Goal: Transaction & Acquisition: Book appointment/travel/reservation

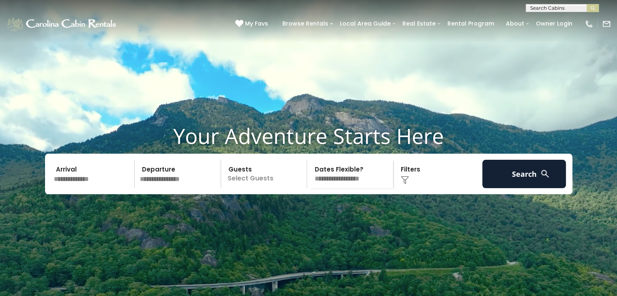
drag, startPoint x: 0, startPoint y: 0, endPoint x: 99, endPoint y: 190, distance: 214.6
click at [99, 188] on input "text" at bounding box center [93, 174] width 84 height 28
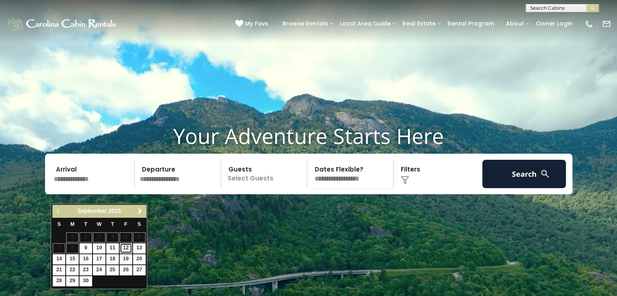
click at [131, 247] on link "12" at bounding box center [126, 249] width 13 height 10
type input "*******"
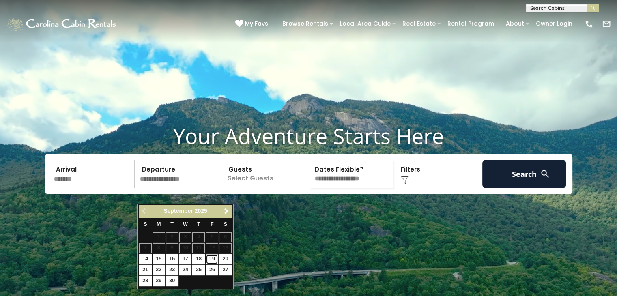
click at [212, 260] on link "19" at bounding box center [212, 259] width 13 height 10
type input "*******"
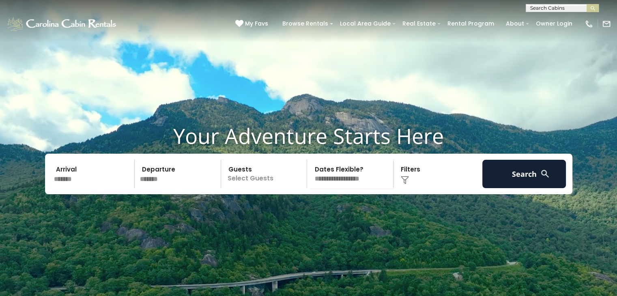
click at [260, 188] on p "Select Guests" at bounding box center [266, 174] width 84 height 28
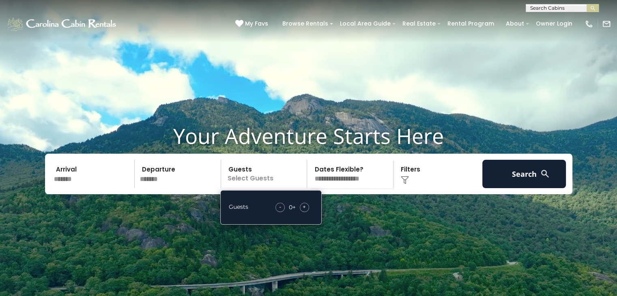
click at [306, 212] on div "+" at bounding box center [304, 207] width 9 height 9
click at [406, 184] on img at bounding box center [405, 180] width 8 height 8
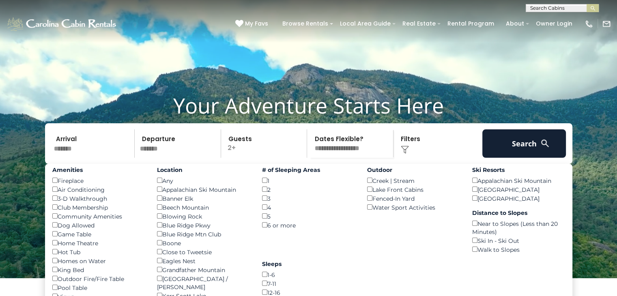
scroll to position [31, 0]
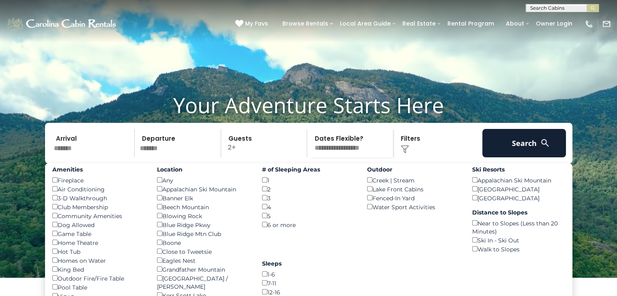
click at [54, 229] on div "Dog Allowed ()" at bounding box center [98, 224] width 93 height 9
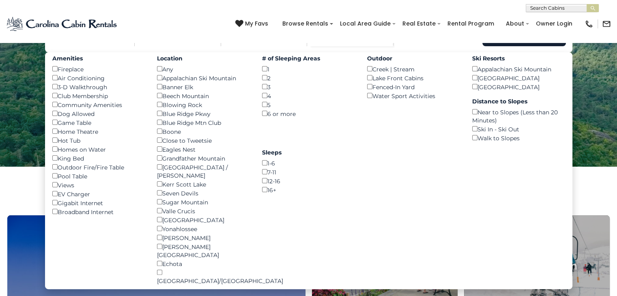
scroll to position [142, 0]
click at [518, 46] on button "Search" at bounding box center [525, 31] width 84 height 28
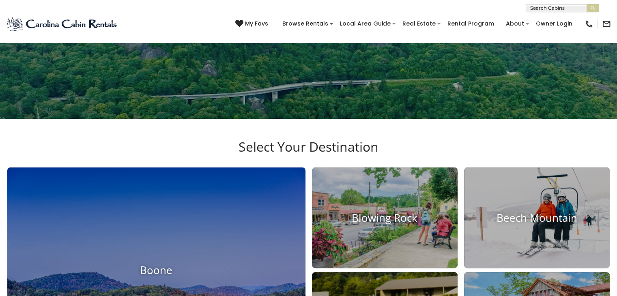
scroll to position [196, 0]
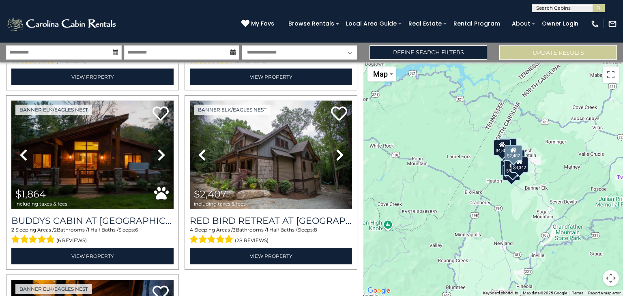
scroll to position [533, 0]
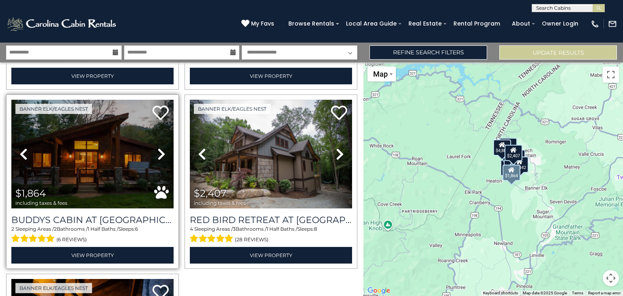
click at [161, 148] on icon at bounding box center [161, 154] width 8 height 13
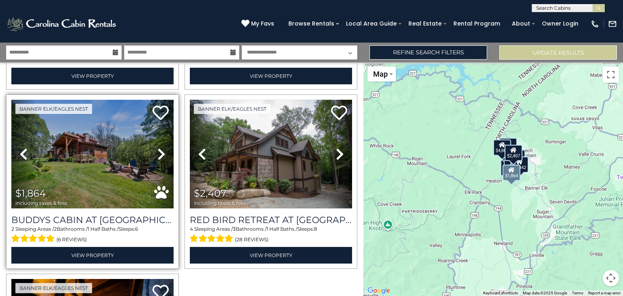
click at [161, 148] on icon at bounding box center [161, 154] width 8 height 13
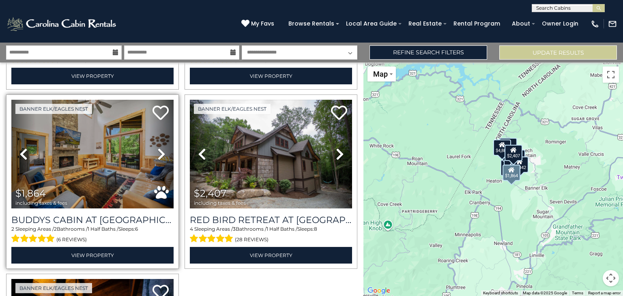
click at [161, 148] on icon at bounding box center [161, 154] width 8 height 13
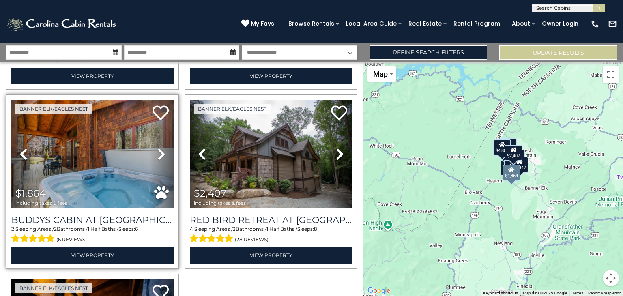
click at [161, 148] on icon at bounding box center [161, 154] width 8 height 13
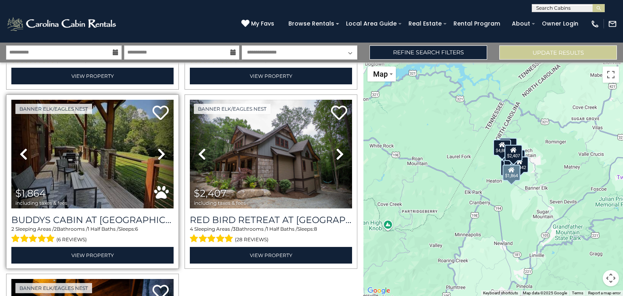
click at [161, 148] on icon at bounding box center [161, 154] width 8 height 13
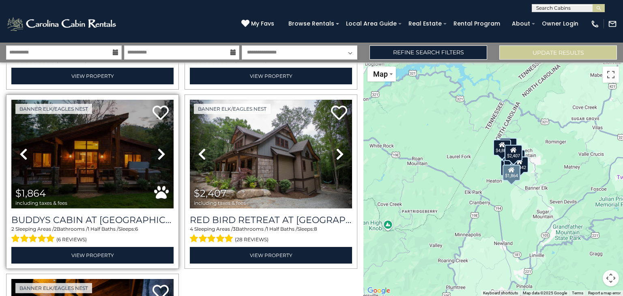
click at [161, 148] on icon at bounding box center [161, 154] width 8 height 13
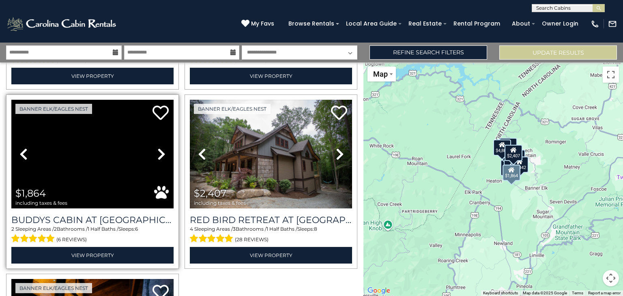
click at [161, 148] on icon at bounding box center [161, 154] width 8 height 13
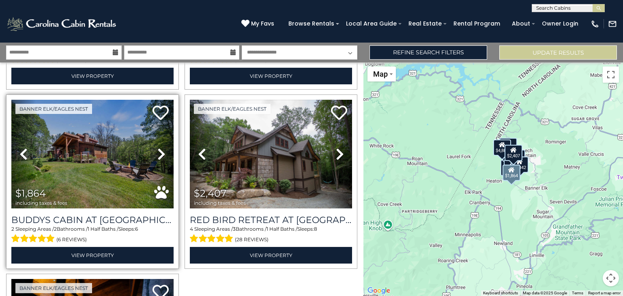
click at [161, 148] on icon at bounding box center [161, 154] width 8 height 13
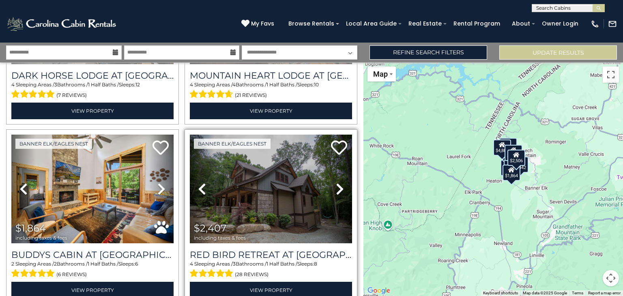
scroll to position [498, 0]
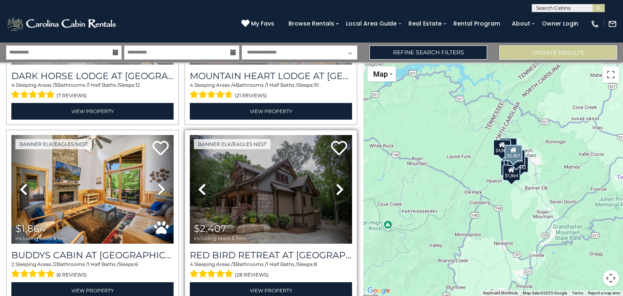
click at [339, 186] on icon at bounding box center [340, 189] width 8 height 13
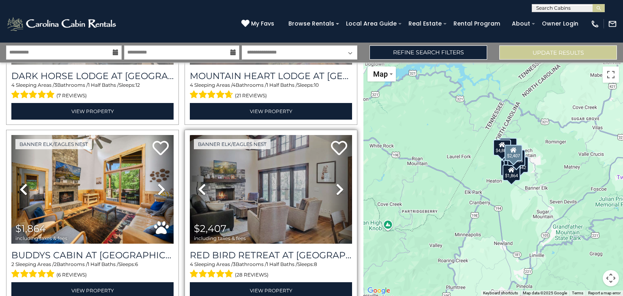
click at [339, 186] on icon at bounding box center [340, 189] width 8 height 13
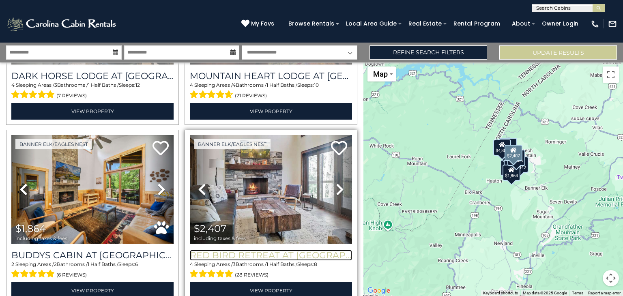
click at [244, 250] on h3 "Red Bird Retreat at Eagles Nest" at bounding box center [271, 255] width 162 height 11
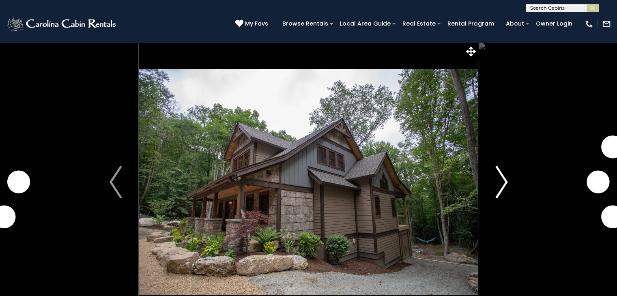
click at [510, 185] on button "Next" at bounding box center [502, 182] width 47 height 280
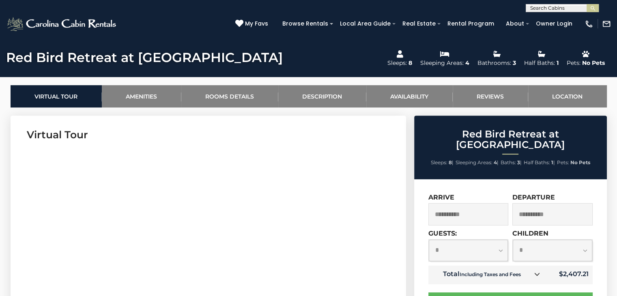
scroll to position [328, 0]
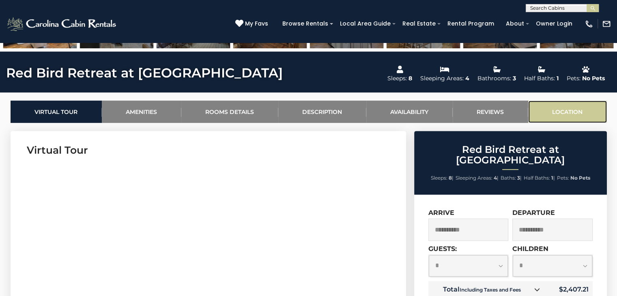
click at [560, 108] on link "Location" at bounding box center [567, 112] width 79 height 22
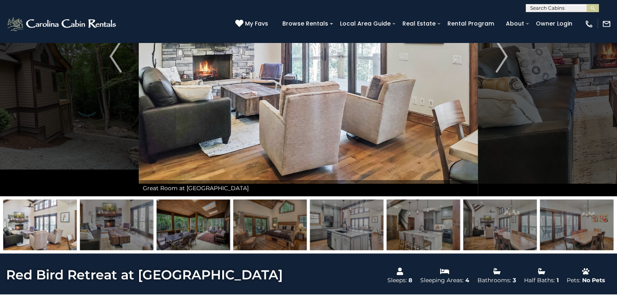
scroll to position [50, 0]
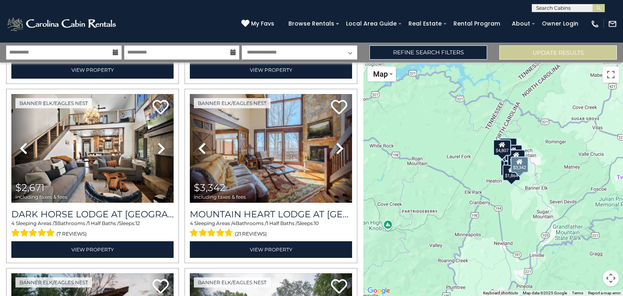
scroll to position [360, 0]
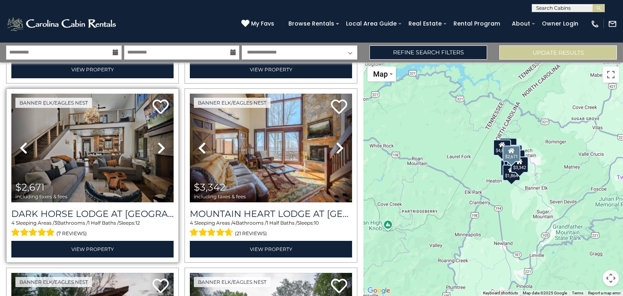
click at [158, 142] on icon at bounding box center [161, 148] width 8 height 13
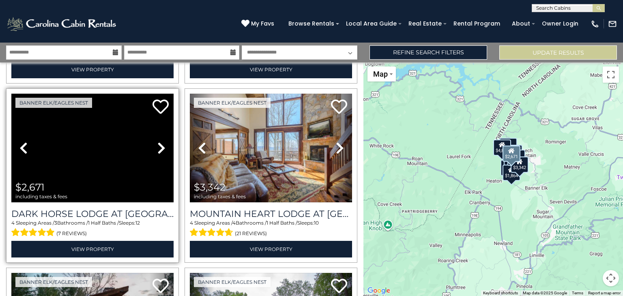
click at [158, 142] on icon at bounding box center [161, 148] width 8 height 13
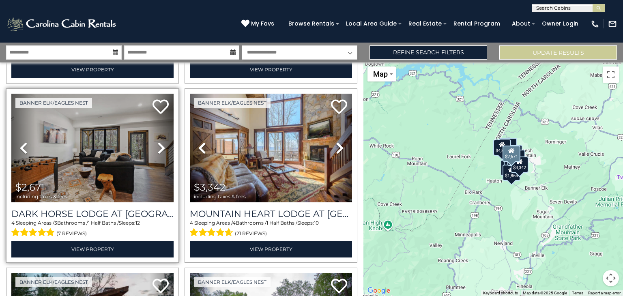
click at [158, 142] on icon at bounding box center [161, 148] width 8 height 13
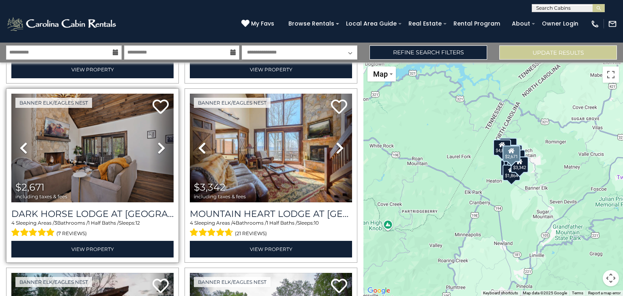
click at [158, 142] on icon at bounding box center [161, 148] width 8 height 13
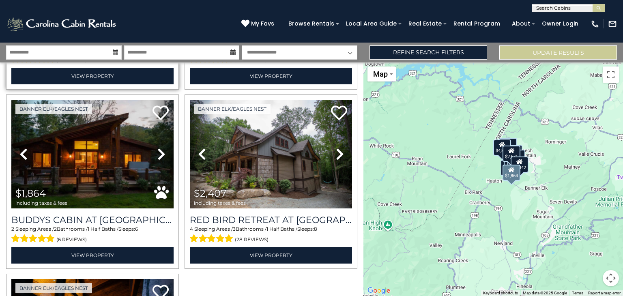
scroll to position [536, 0]
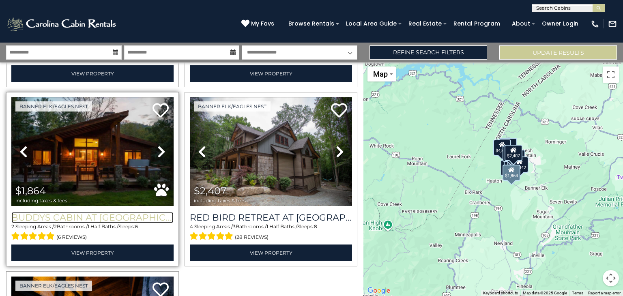
click at [75, 212] on h3 "Buddys Cabin at [GEOGRAPHIC_DATA]" at bounding box center [92, 217] width 162 height 11
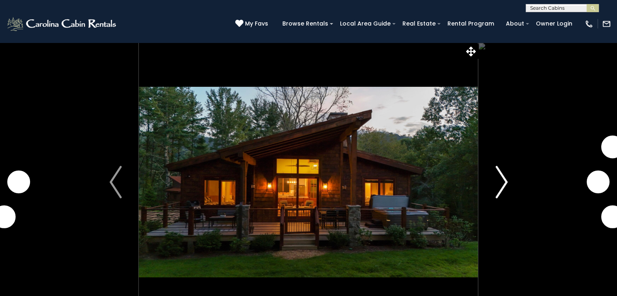
click at [497, 177] on img "Next" at bounding box center [502, 182] width 12 height 32
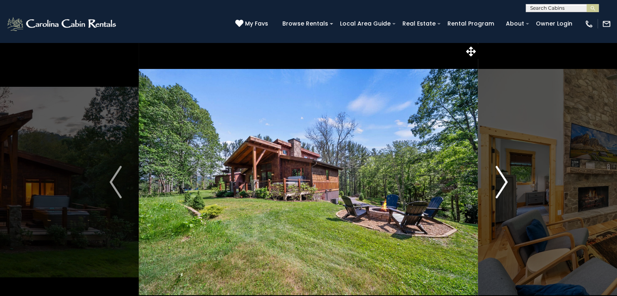
click at [504, 181] on img "Next" at bounding box center [502, 182] width 12 height 32
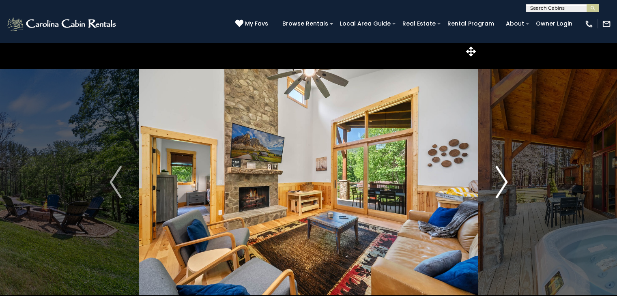
click at [504, 181] on img "Next" at bounding box center [502, 182] width 12 height 32
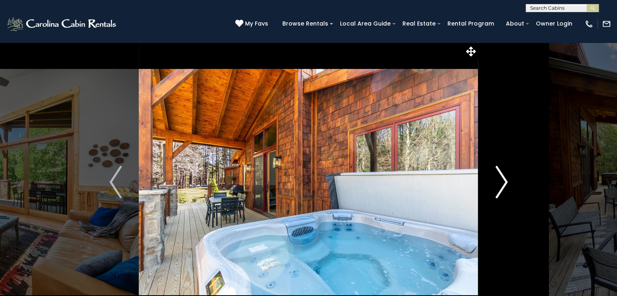
click at [504, 181] on img "Next" at bounding box center [502, 182] width 12 height 32
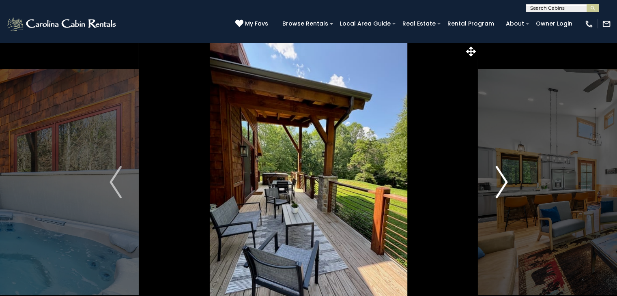
click at [504, 181] on img "Next" at bounding box center [502, 182] width 12 height 32
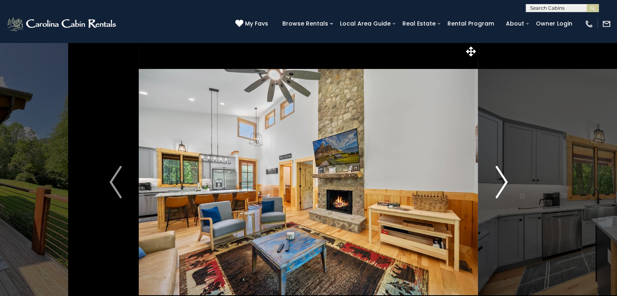
click at [504, 181] on img "Next" at bounding box center [502, 182] width 12 height 32
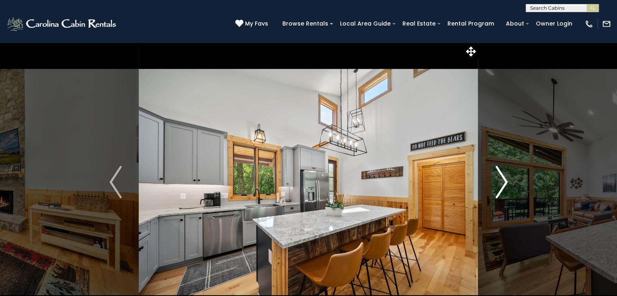
click at [504, 181] on img "Next" at bounding box center [502, 182] width 12 height 32
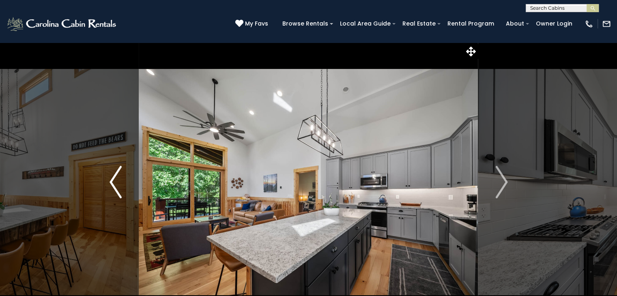
click at [108, 178] on button "Previous" at bounding box center [116, 182] width 47 height 280
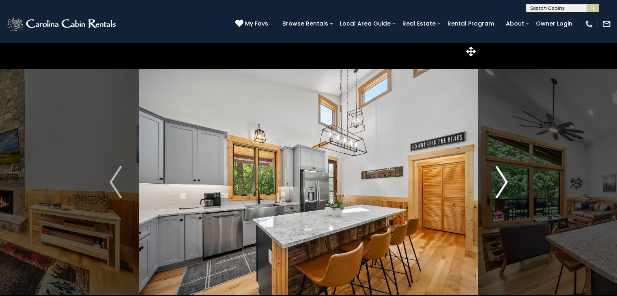
click at [502, 177] on img "Next" at bounding box center [502, 182] width 12 height 32
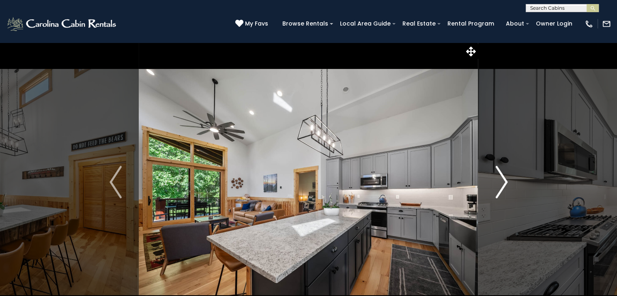
click at [502, 177] on img "Next" at bounding box center [502, 182] width 12 height 32
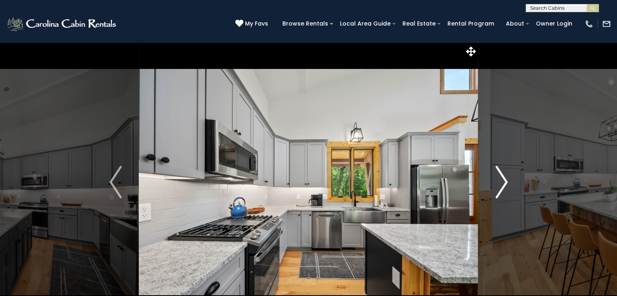
click at [502, 177] on img "Next" at bounding box center [502, 182] width 12 height 32
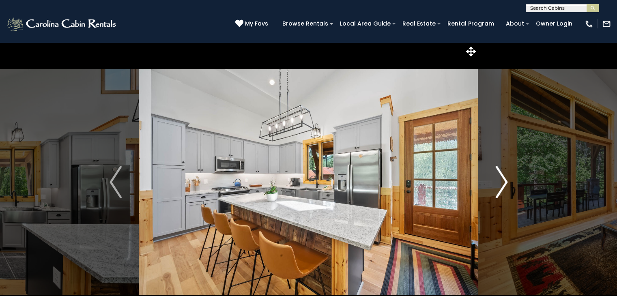
click at [502, 177] on img "Next" at bounding box center [502, 182] width 12 height 32
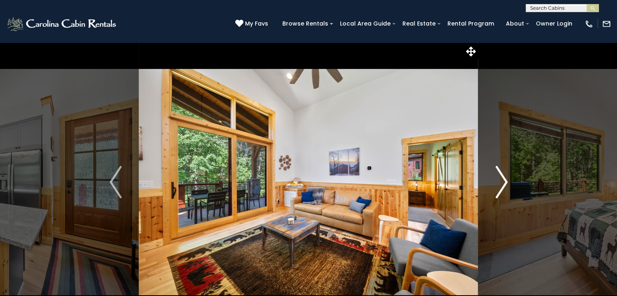
click at [502, 177] on img "Next" at bounding box center [502, 182] width 12 height 32
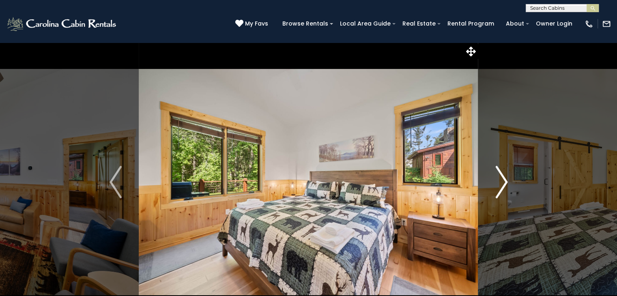
click at [502, 177] on img "Next" at bounding box center [502, 182] width 12 height 32
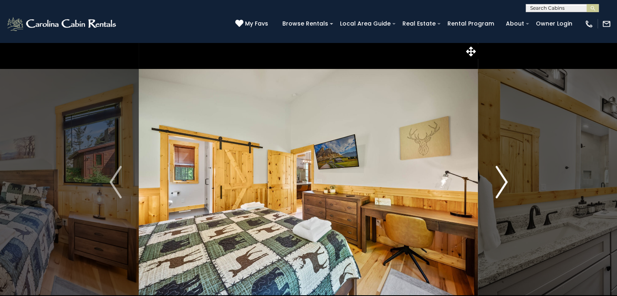
click at [502, 177] on img "Next" at bounding box center [502, 182] width 12 height 32
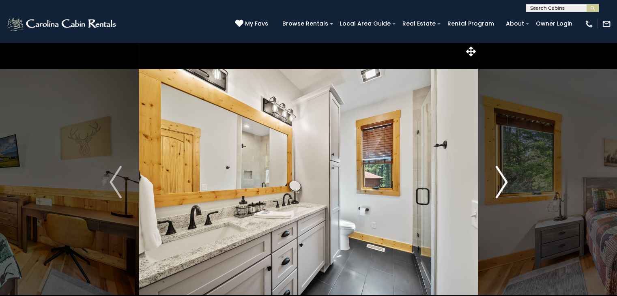
click at [502, 177] on img "Next" at bounding box center [502, 182] width 12 height 32
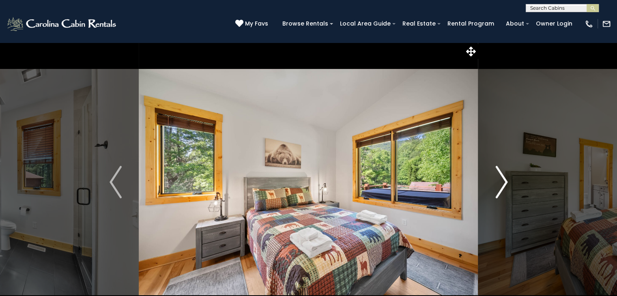
click at [502, 177] on img "Next" at bounding box center [502, 182] width 12 height 32
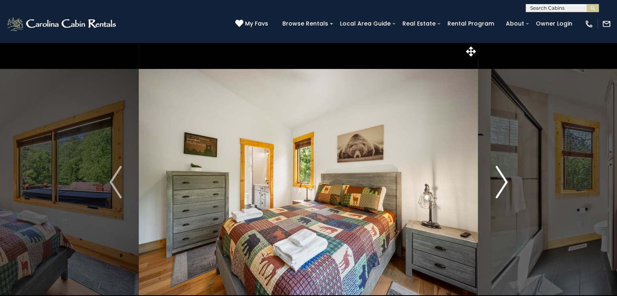
click at [502, 177] on img "Next" at bounding box center [502, 182] width 12 height 32
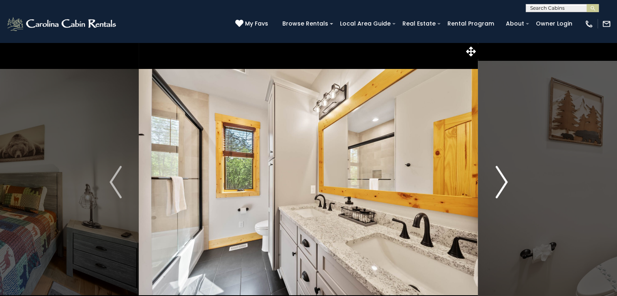
click at [502, 177] on img "Next" at bounding box center [502, 182] width 12 height 32
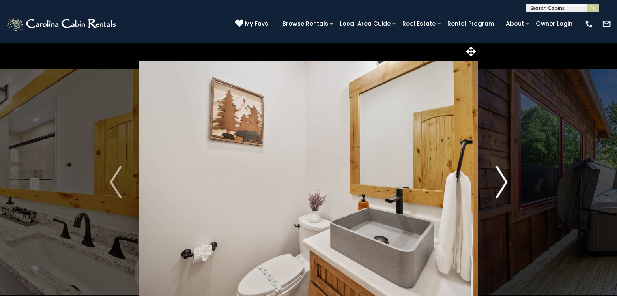
click at [502, 177] on img "Next" at bounding box center [502, 182] width 12 height 32
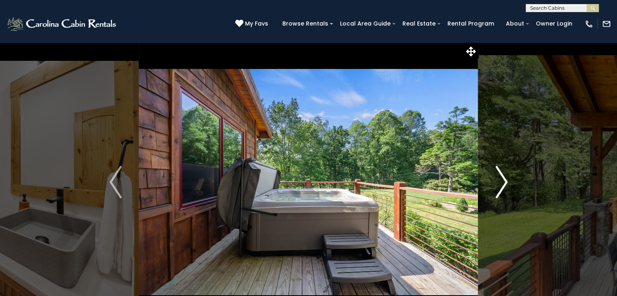
click at [502, 177] on img "Next" at bounding box center [502, 182] width 12 height 32
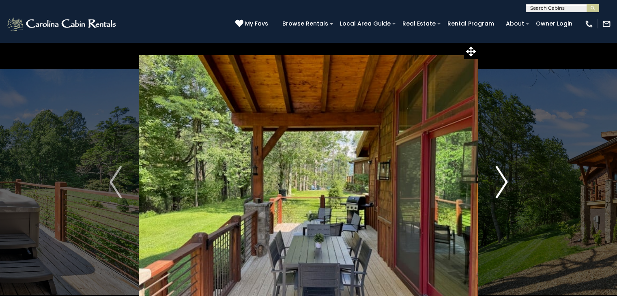
click at [502, 177] on img "Next" at bounding box center [502, 182] width 12 height 32
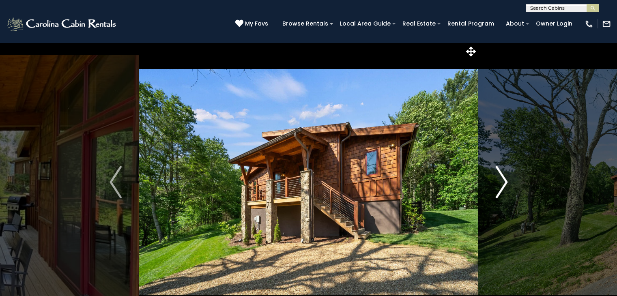
click at [502, 177] on img "Next" at bounding box center [502, 182] width 12 height 32
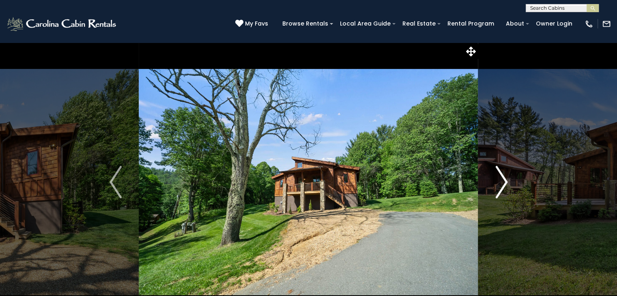
click at [502, 177] on img "Next" at bounding box center [502, 182] width 12 height 32
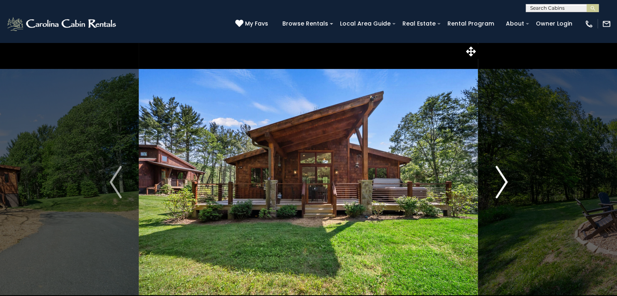
click at [502, 177] on img "Next" at bounding box center [502, 182] width 12 height 32
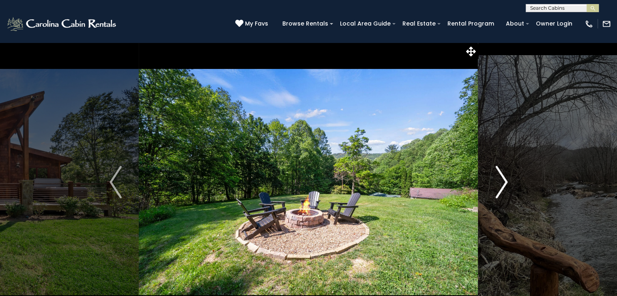
click at [502, 177] on img "Next" at bounding box center [502, 182] width 12 height 32
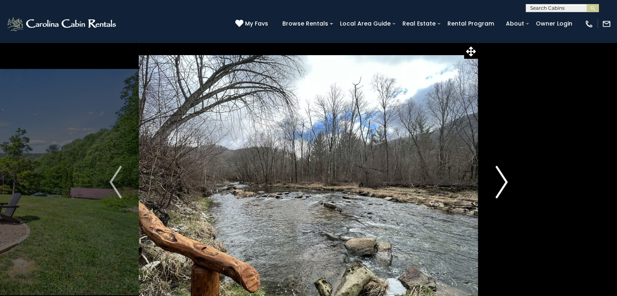
click at [502, 177] on img "Next" at bounding box center [502, 182] width 12 height 32
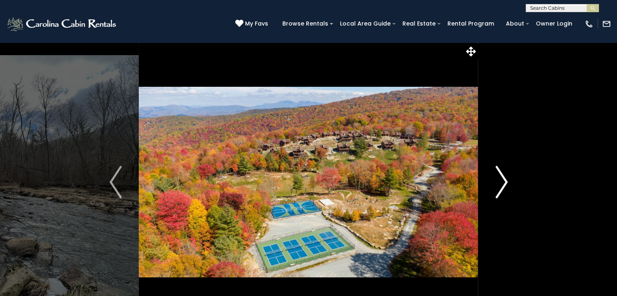
click at [502, 177] on img "Next" at bounding box center [502, 182] width 12 height 32
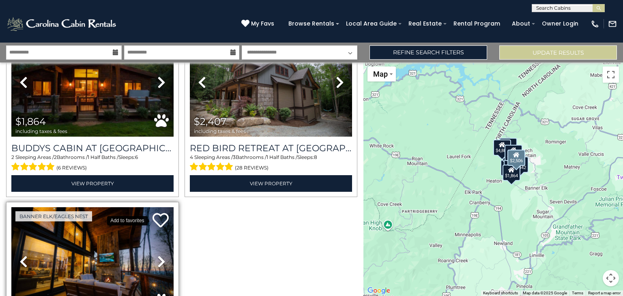
scroll to position [612, 0]
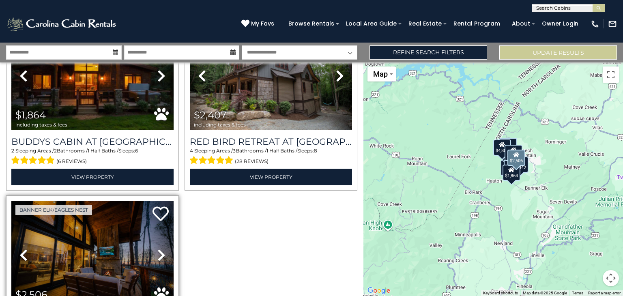
click at [157, 254] on icon at bounding box center [161, 255] width 8 height 13
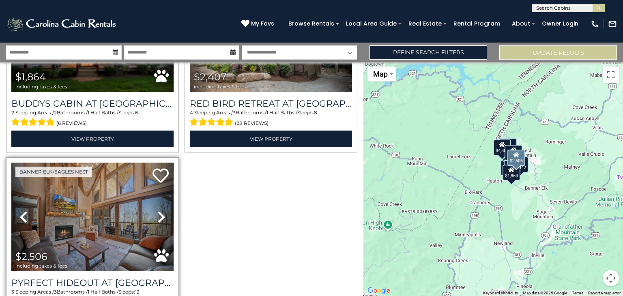
scroll to position [650, 0]
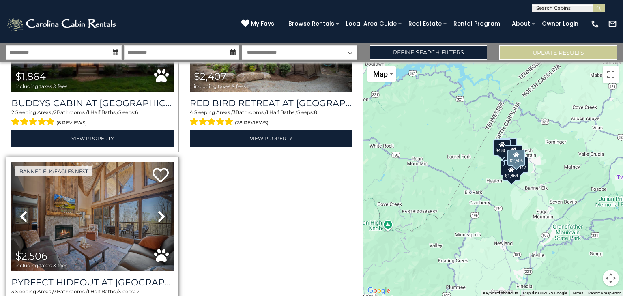
click at [159, 210] on icon at bounding box center [161, 216] width 8 height 13
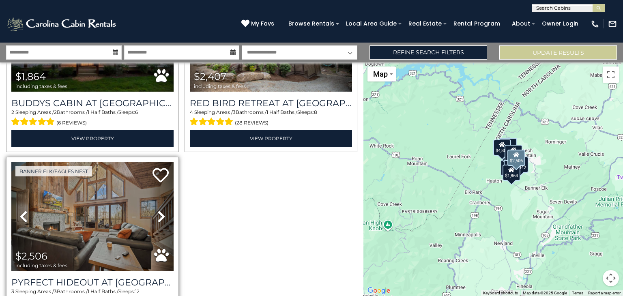
click at [159, 210] on icon at bounding box center [161, 216] width 8 height 13
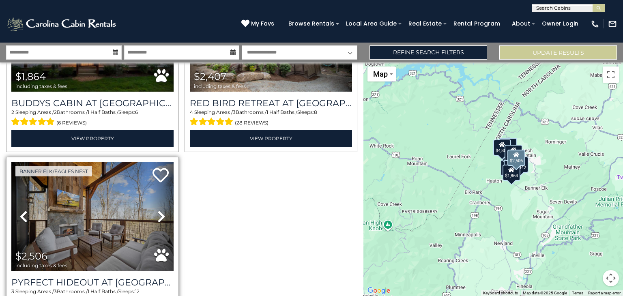
click at [159, 210] on icon at bounding box center [161, 216] width 8 height 13
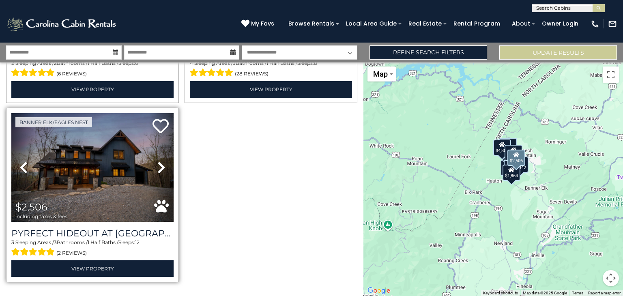
scroll to position [712, 0]
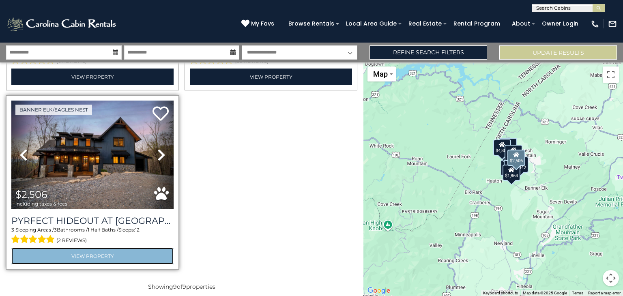
click at [115, 248] on link "View Property" at bounding box center [92, 256] width 162 height 17
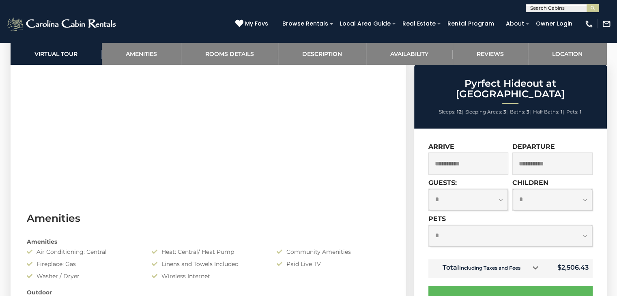
scroll to position [508, 0]
click at [537, 265] on icon at bounding box center [536, 268] width 6 height 6
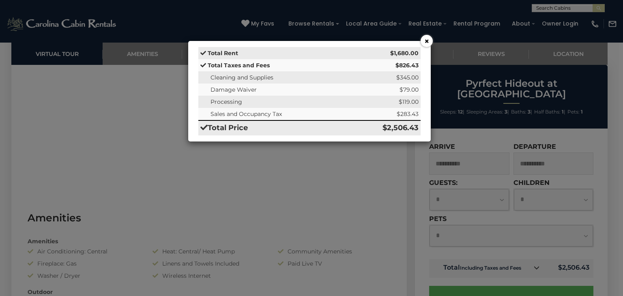
click at [428, 39] on button "×" at bounding box center [427, 41] width 12 height 12
